Goal: Transaction & Acquisition: Subscribe to service/newsletter

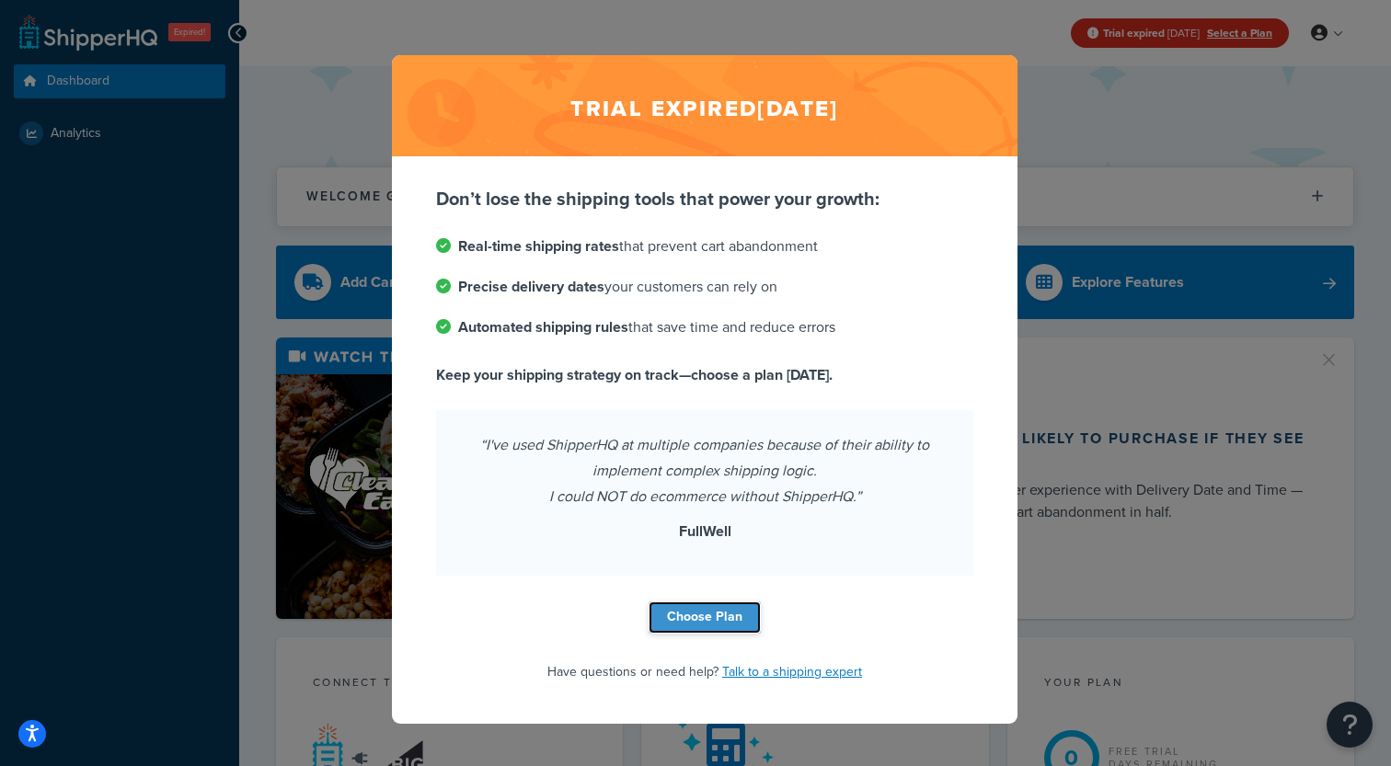
click at [729, 620] on link "Choose Plan" at bounding box center [705, 618] width 112 height 32
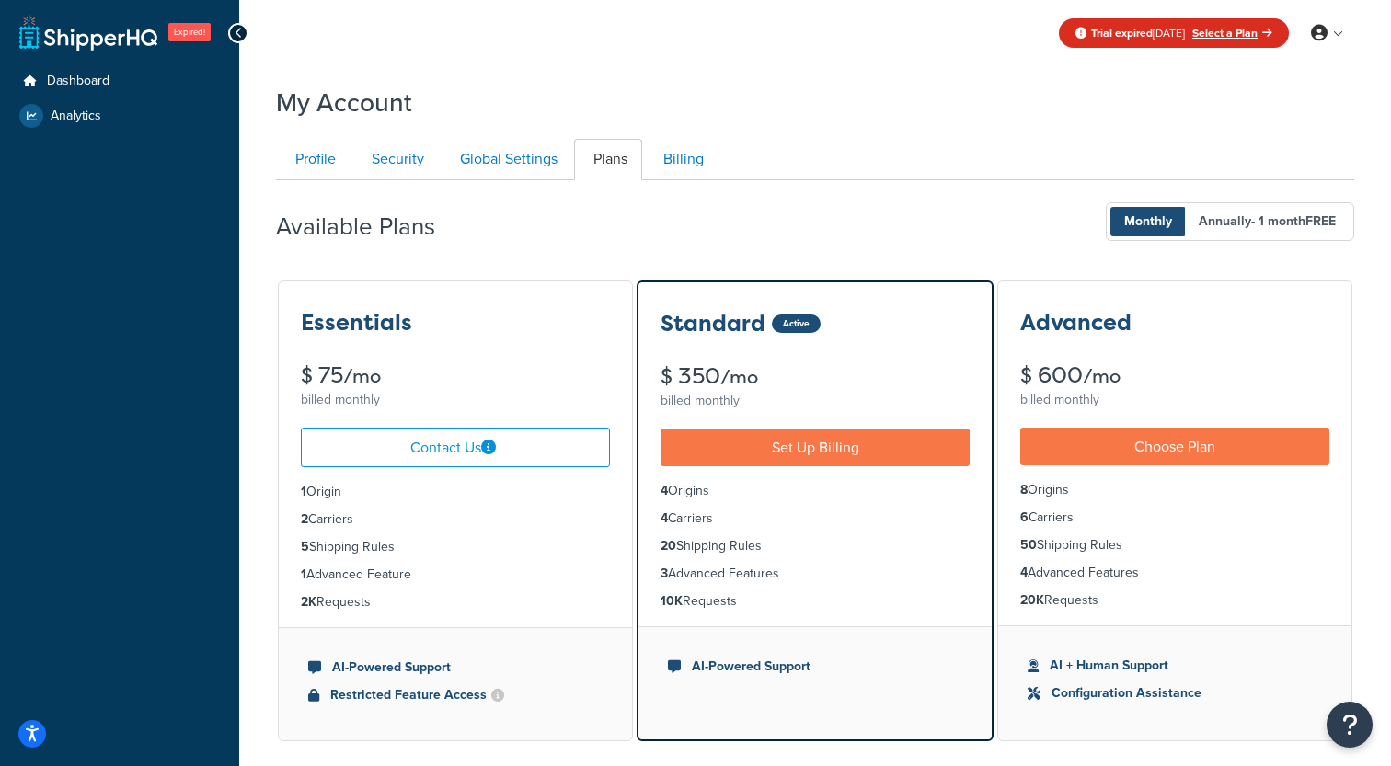
click at [496, 364] on div "Essentials $ 75 /mo billed monthly" at bounding box center [455, 348] width 353 height 132
